Goal: Task Accomplishment & Management: Manage account settings

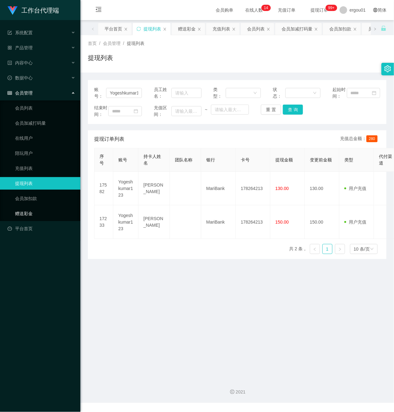
click at [21, 207] on link "赠送彩金" at bounding box center [45, 213] width 60 height 13
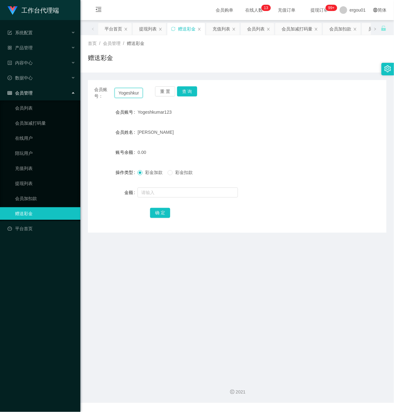
scroll to position [0, 13]
drag, startPoint x: 117, startPoint y: 94, endPoint x: 234, endPoint y: 104, distance: 117.3
click at [227, 99] on div "会员账号： Yogeshkumar123 重 置 查 询" at bounding box center [237, 92] width 299 height 13
paste input "Aishu"
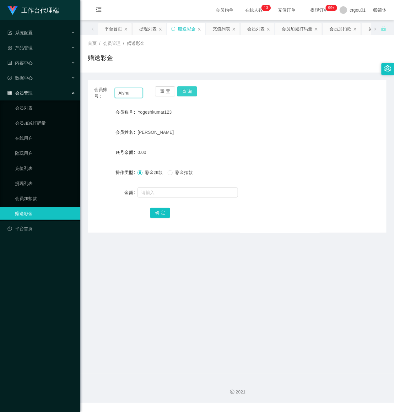
type input "Aishu"
click at [189, 90] on button "查 询" at bounding box center [187, 91] width 20 height 10
click at [151, 189] on input "text" at bounding box center [188, 193] width 101 height 10
drag, startPoint x: 164, startPoint y: 192, endPoint x: 5, endPoint y: 196, distance: 159.3
click at [0, 194] on section "工作台代理端 系统配置 产品管理 产品列表 产品预设置 开奖记录 注单管理 即时注单 内容中心 数据中心 会员管理 会员列表 会员加减打码量 在线用户 陪玩用…" at bounding box center [197, 201] width 394 height 403
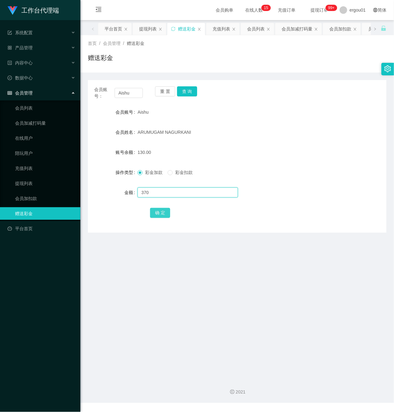
type input "370"
click at [160, 211] on button "确 定" at bounding box center [160, 213] width 20 height 10
drag, startPoint x: 136, startPoint y: 96, endPoint x: 70, endPoint y: 87, distance: 66.6
click at [70, 87] on section "工作台代理端 系统配置 产品管理 产品列表 产品预设置 开奖记录 注单管理 即时注单 内容中心 数据中心 会员管理 会员列表 会员加减打码量 在线用户 陪玩用…" at bounding box center [197, 201] width 394 height 403
drag, startPoint x: 24, startPoint y: 163, endPoint x: 39, endPoint y: 156, distance: 16.9
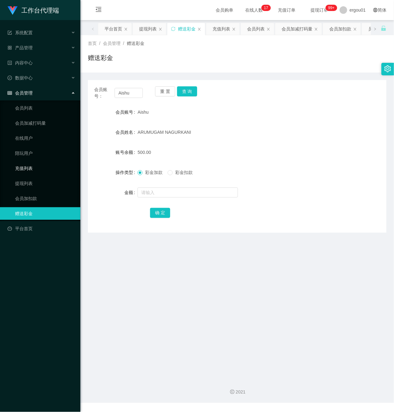
click at [24, 163] on link "充值列表" at bounding box center [45, 168] width 60 height 13
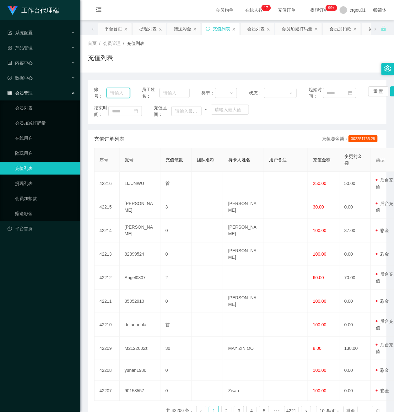
click at [121, 98] on input "text" at bounding box center [119, 93] width 24 height 10
paste input "Aishu"
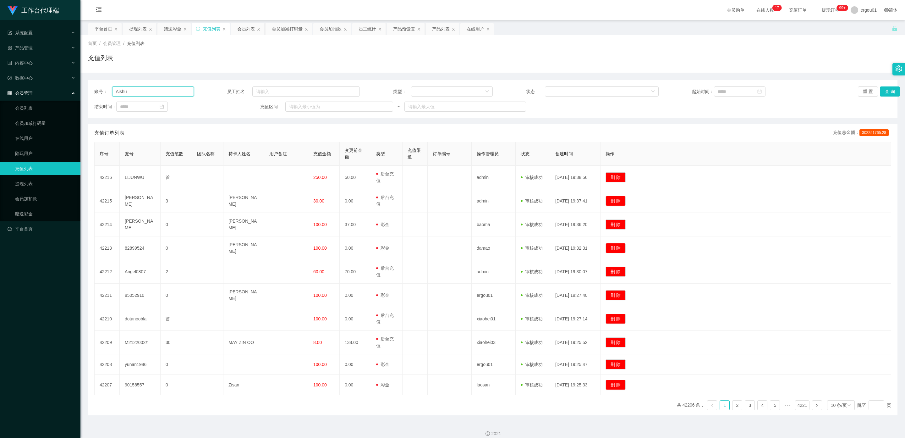
type input "Aishu"
click at [394, 90] on button "查 询" at bounding box center [890, 91] width 20 height 10
